Goal: Navigation & Orientation: Find specific page/section

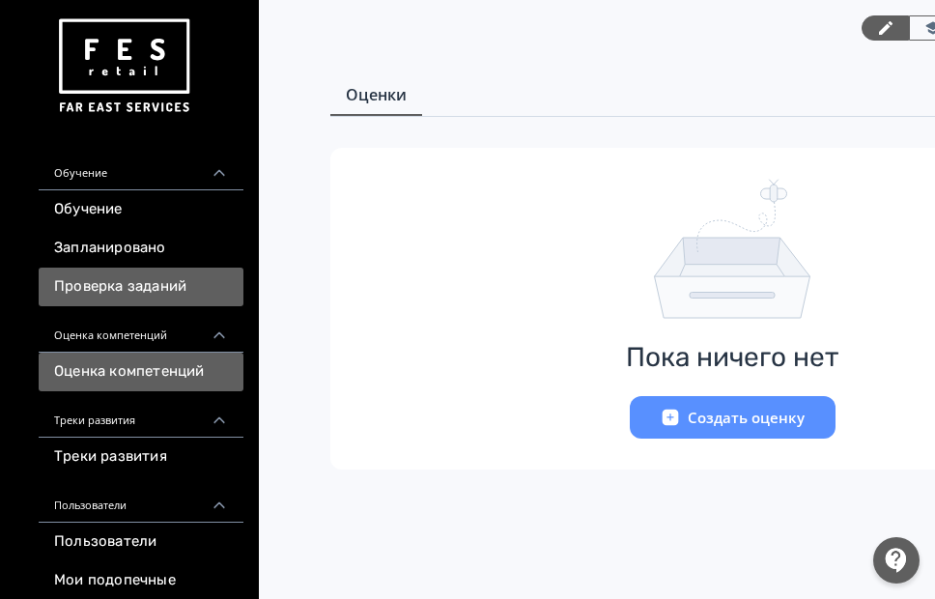
click at [148, 278] on link "Проверка заданий" at bounding box center [141, 287] width 205 height 39
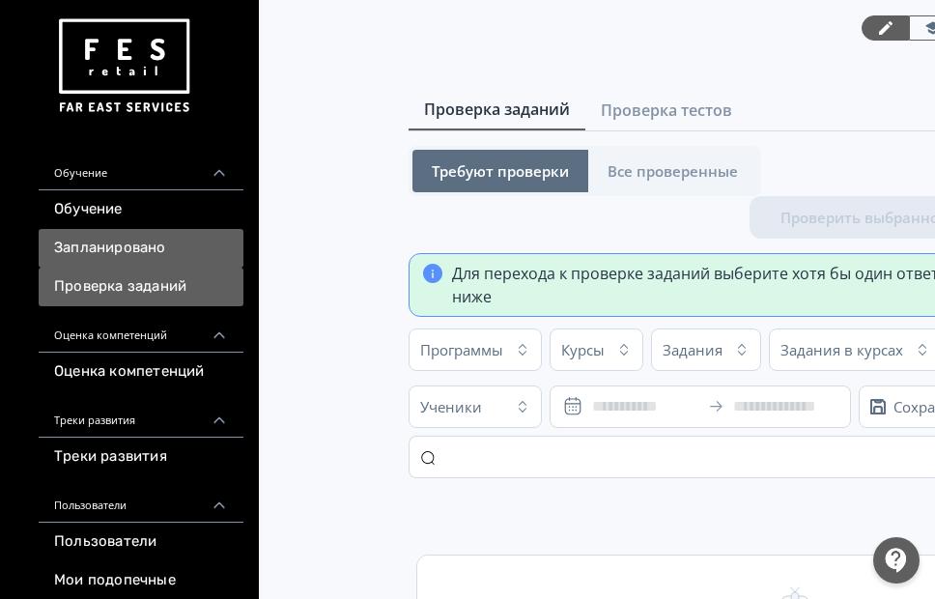
click at [85, 247] on link "Запланировано" at bounding box center [141, 248] width 205 height 39
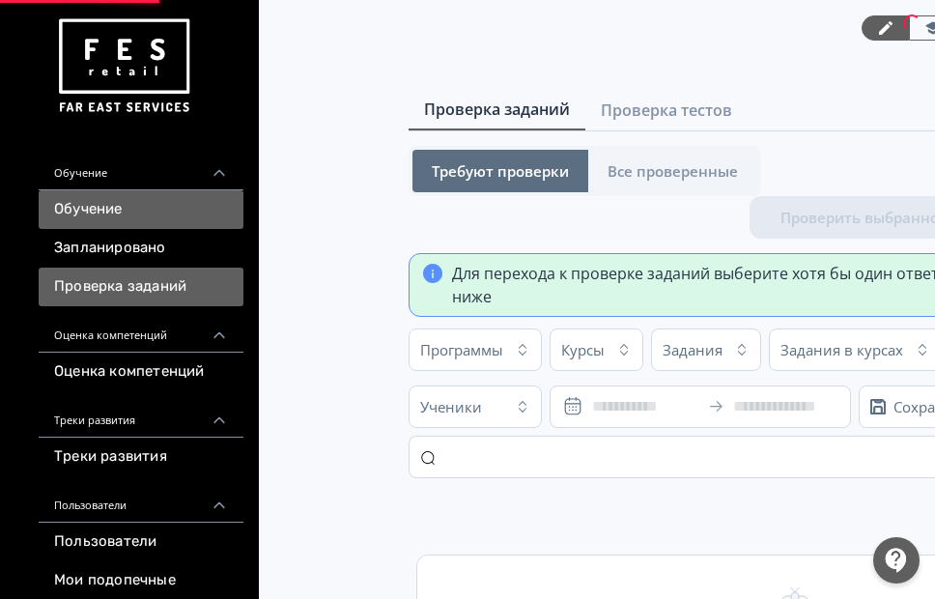
click at [116, 209] on link "Обучение" at bounding box center [141, 209] width 205 height 39
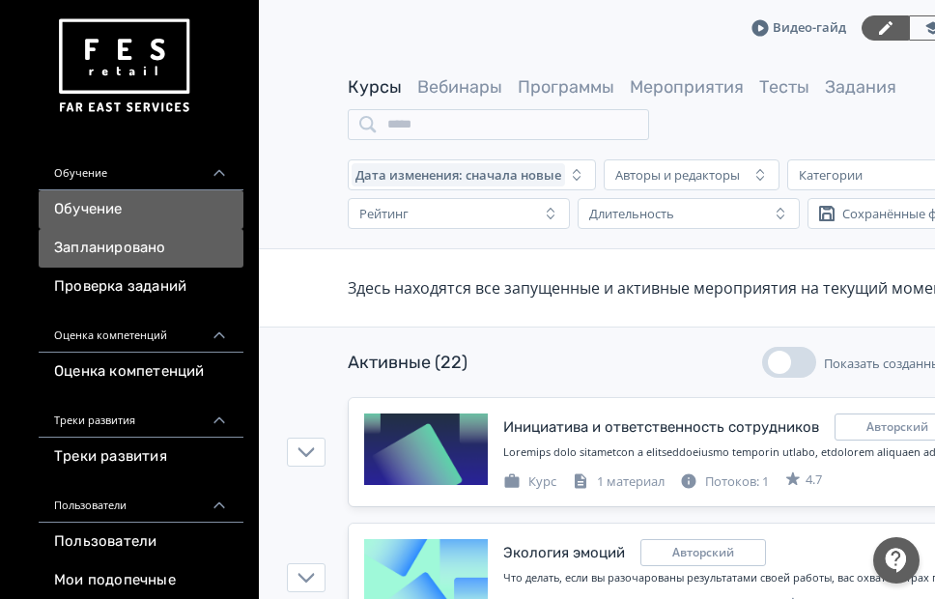
click at [126, 253] on link "Запланировано" at bounding box center [141, 248] width 205 height 39
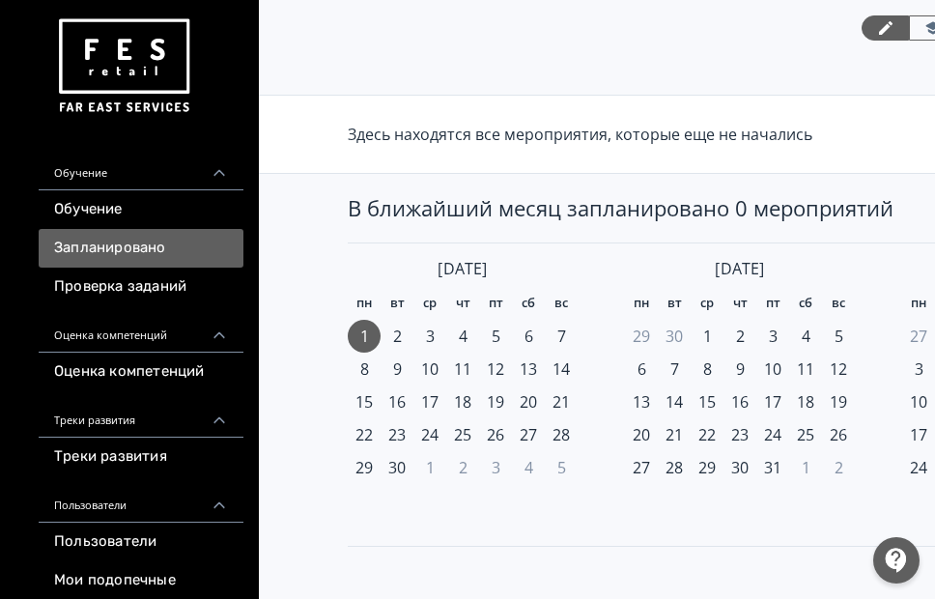
click at [114, 164] on div "Обучение" at bounding box center [141, 167] width 205 height 46
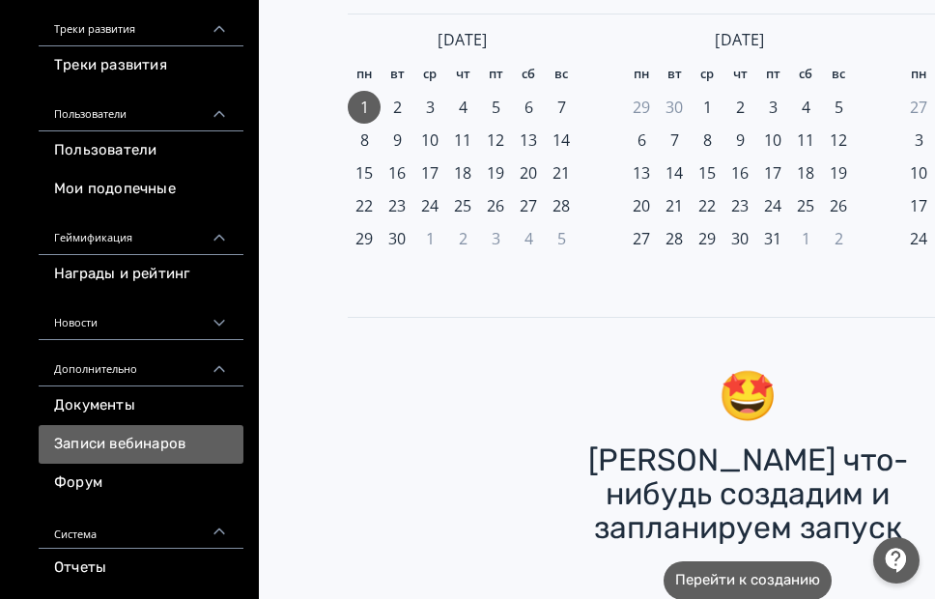
scroll to position [249, 0]
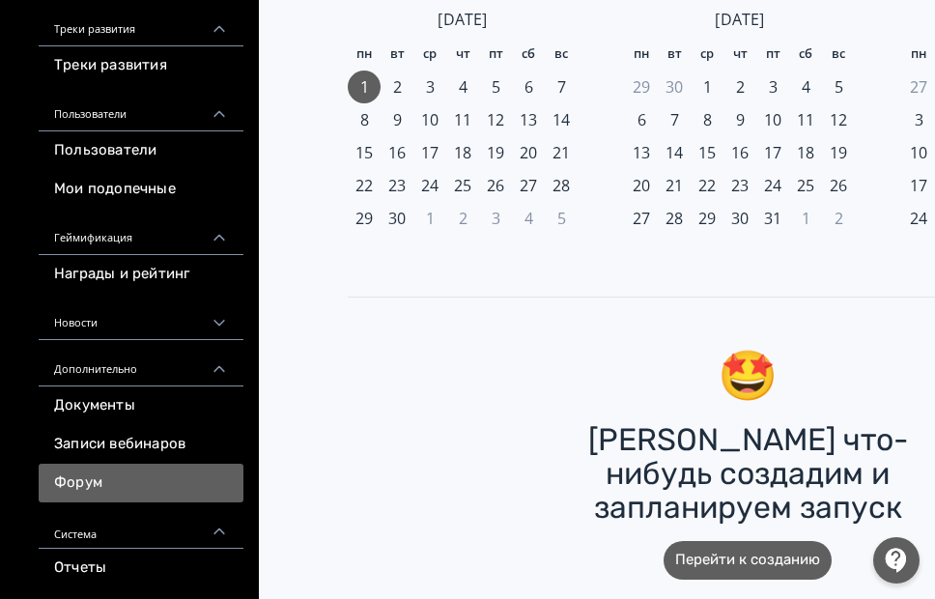
click at [117, 473] on link "Форум" at bounding box center [141, 483] width 205 height 39
